Goal: Task Accomplishment & Management: Manage account settings

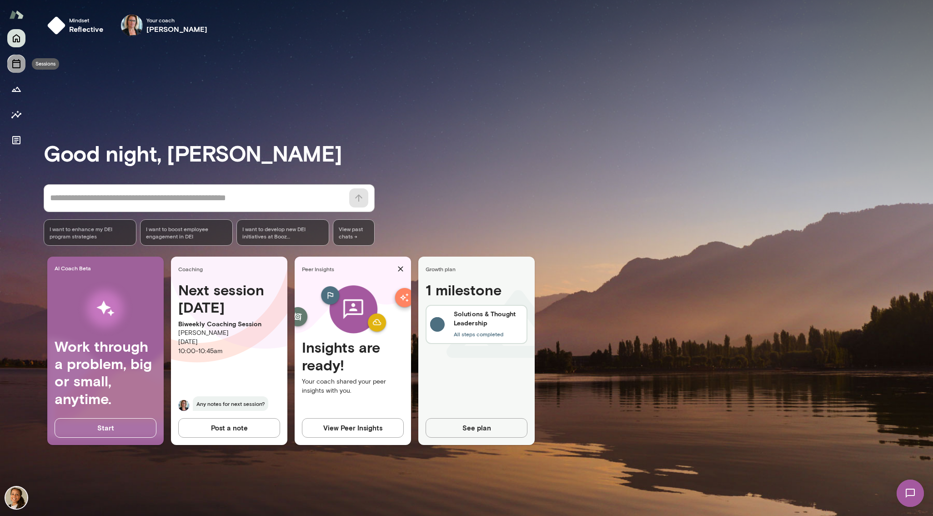
click at [15, 64] on icon "Sessions" at bounding box center [16, 63] width 11 height 11
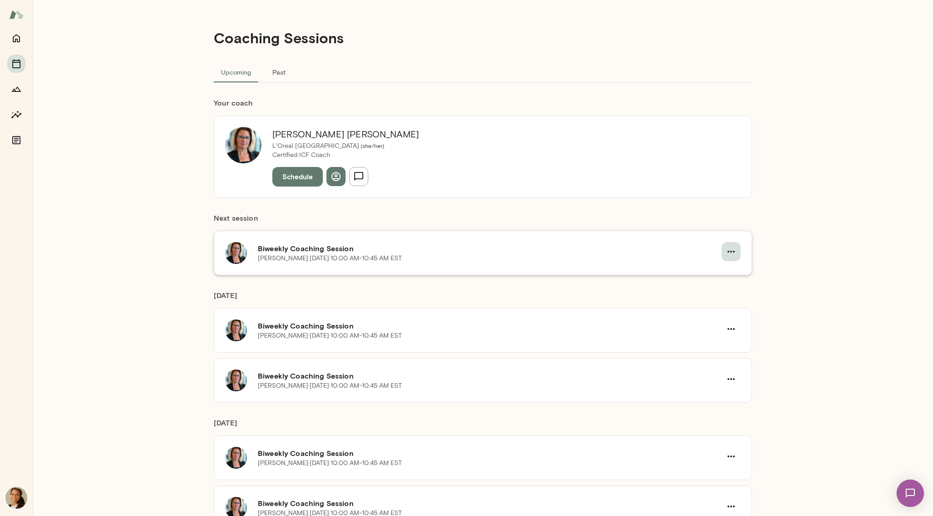
click at [735, 256] on button "button" at bounding box center [731, 251] width 19 height 19
click at [721, 272] on span "Reschedule" at bounding box center [711, 272] width 39 height 11
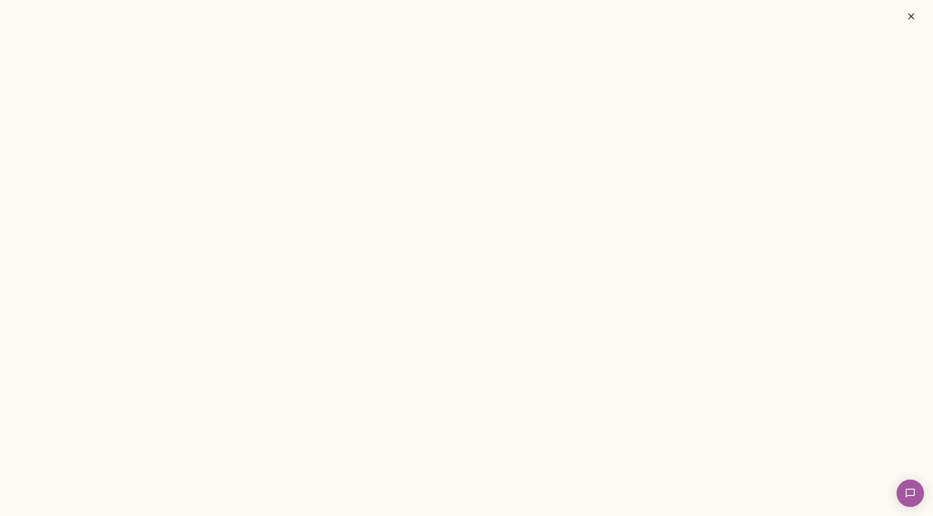
click at [916, 494] on img at bounding box center [910, 492] width 37 height 37
click at [918, 15] on button "button" at bounding box center [911, 16] width 29 height 18
